Goal: Transaction & Acquisition: Purchase product/service

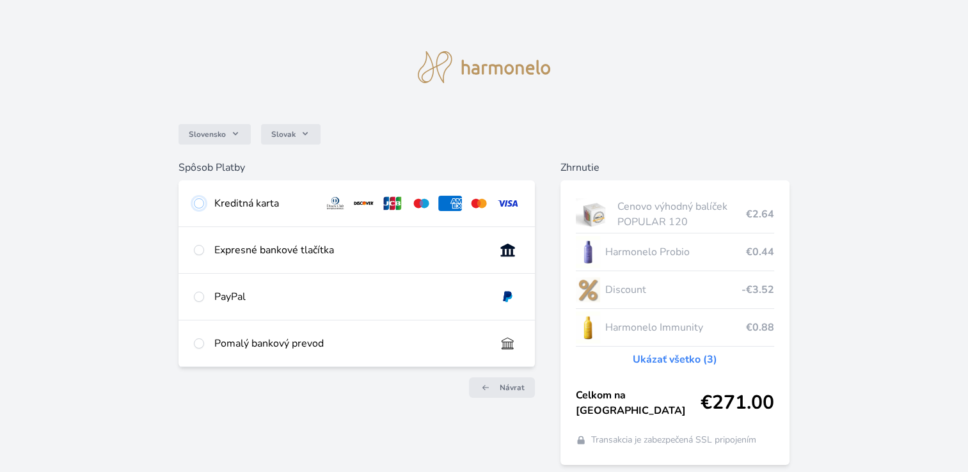
click at [198, 203] on input "radio" at bounding box center [199, 203] width 10 height 10
radio input "true"
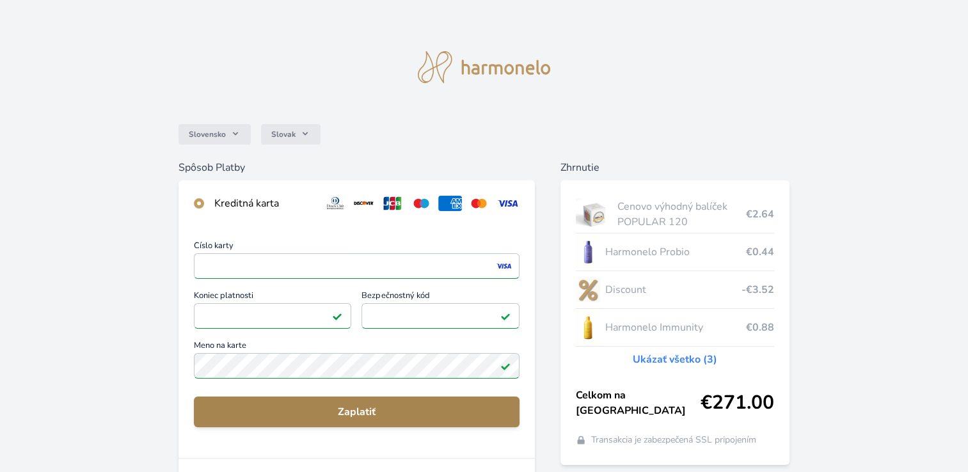
click at [366, 409] on span "Zaplatiť" at bounding box center [356, 411] width 305 height 15
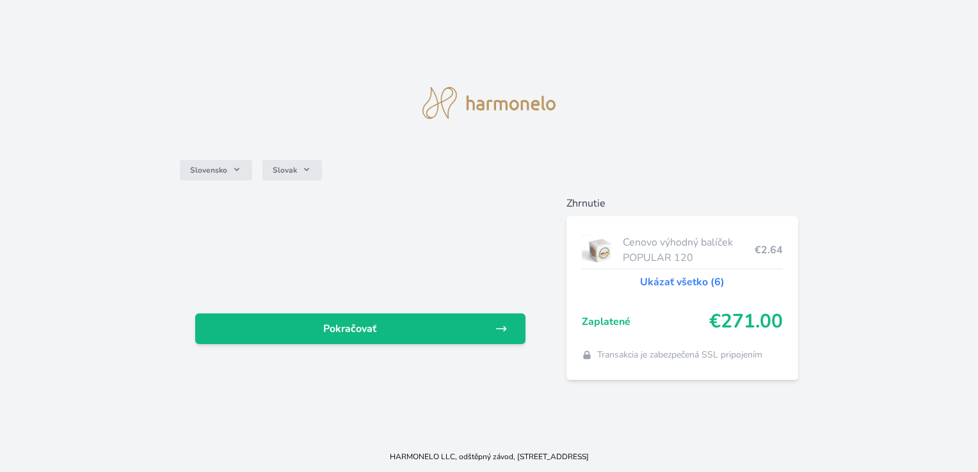
click at [668, 282] on link "Ukázať všetko (6)" at bounding box center [682, 281] width 84 height 15
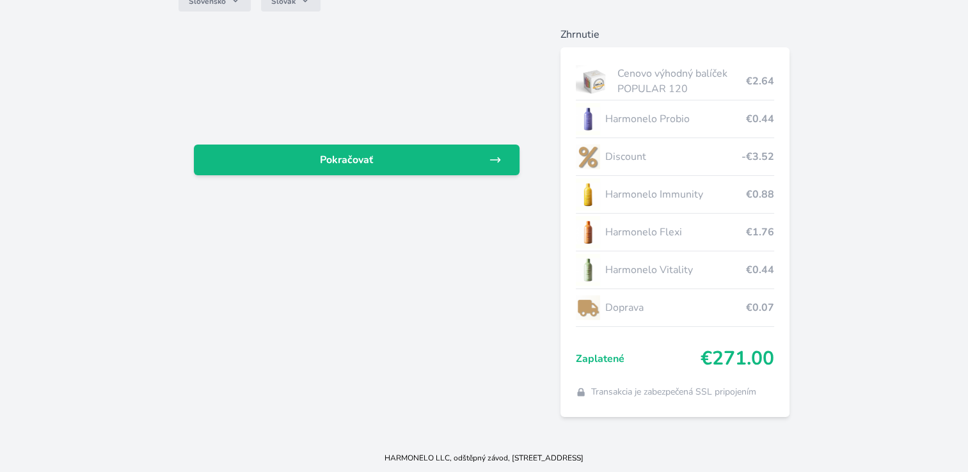
scroll to position [133, 0]
